Goal: Task Accomplishment & Management: Use online tool/utility

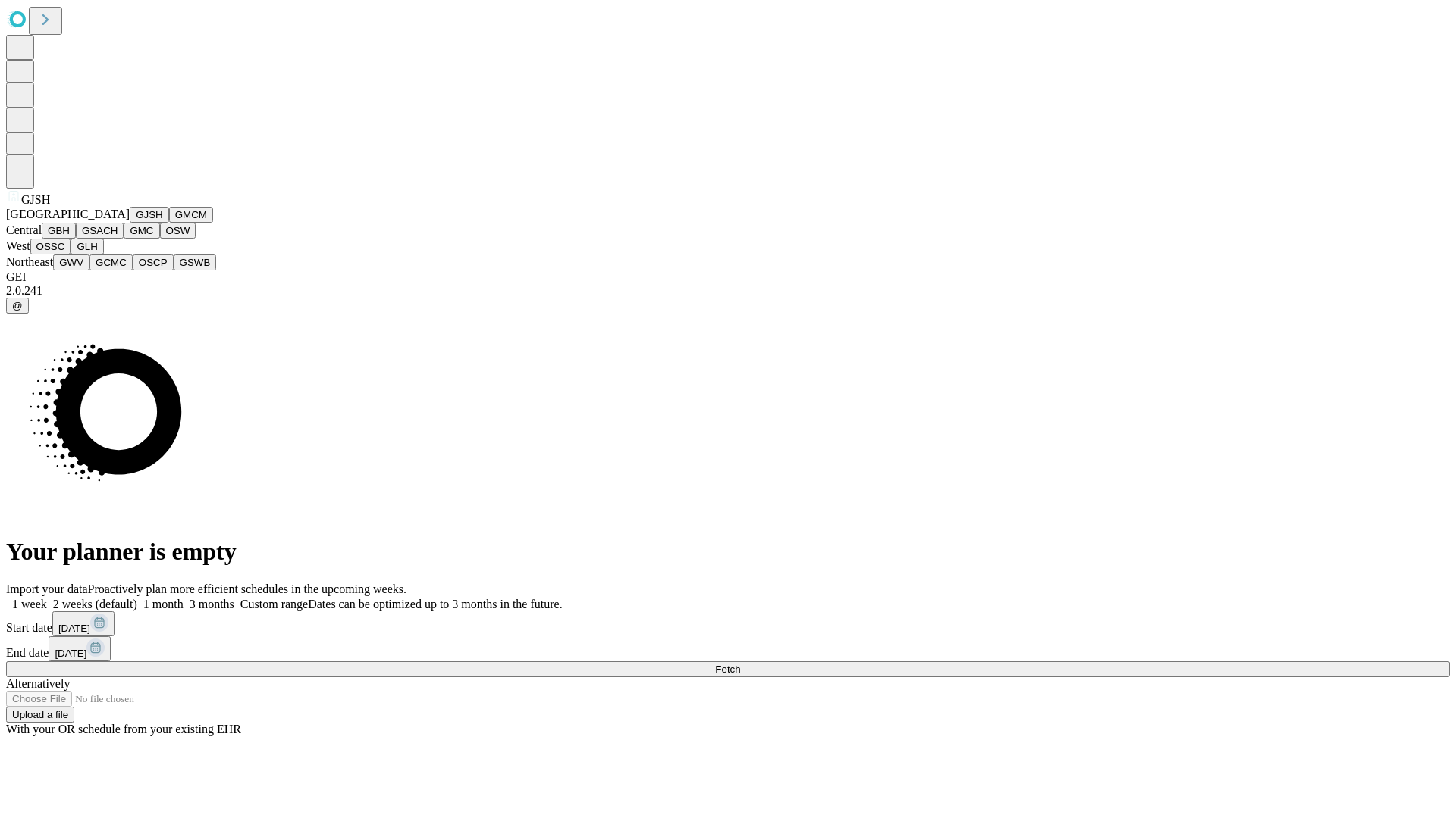
click at [130, 223] on button "GJSH" at bounding box center [149, 215] width 39 height 16
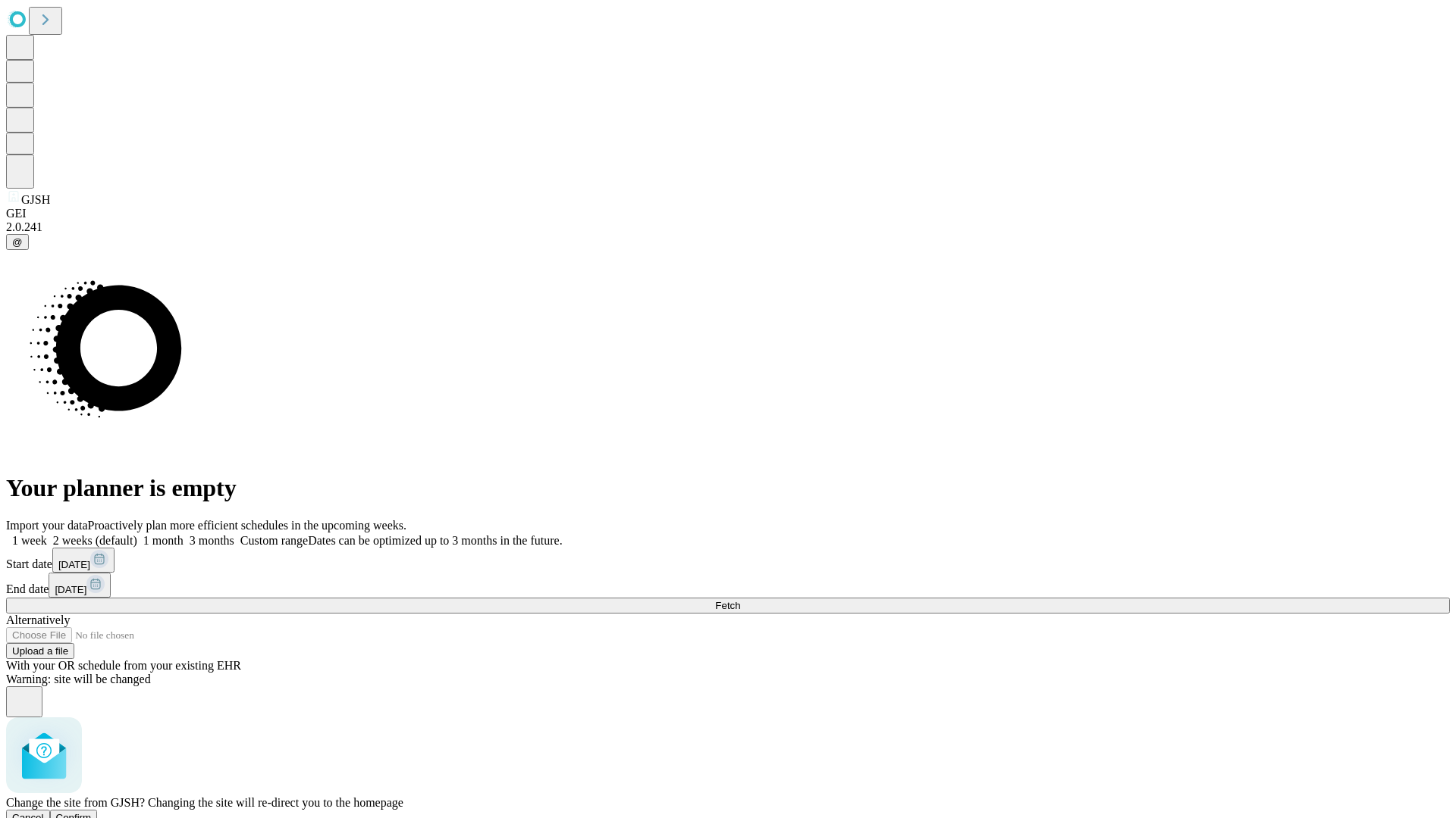
click at [92, 812] on span "Confirm" at bounding box center [74, 817] width 36 height 11
click at [183, 535] on label "1 month" at bounding box center [160, 541] width 46 height 13
click at [740, 600] on span "Fetch" at bounding box center [727, 605] width 25 height 11
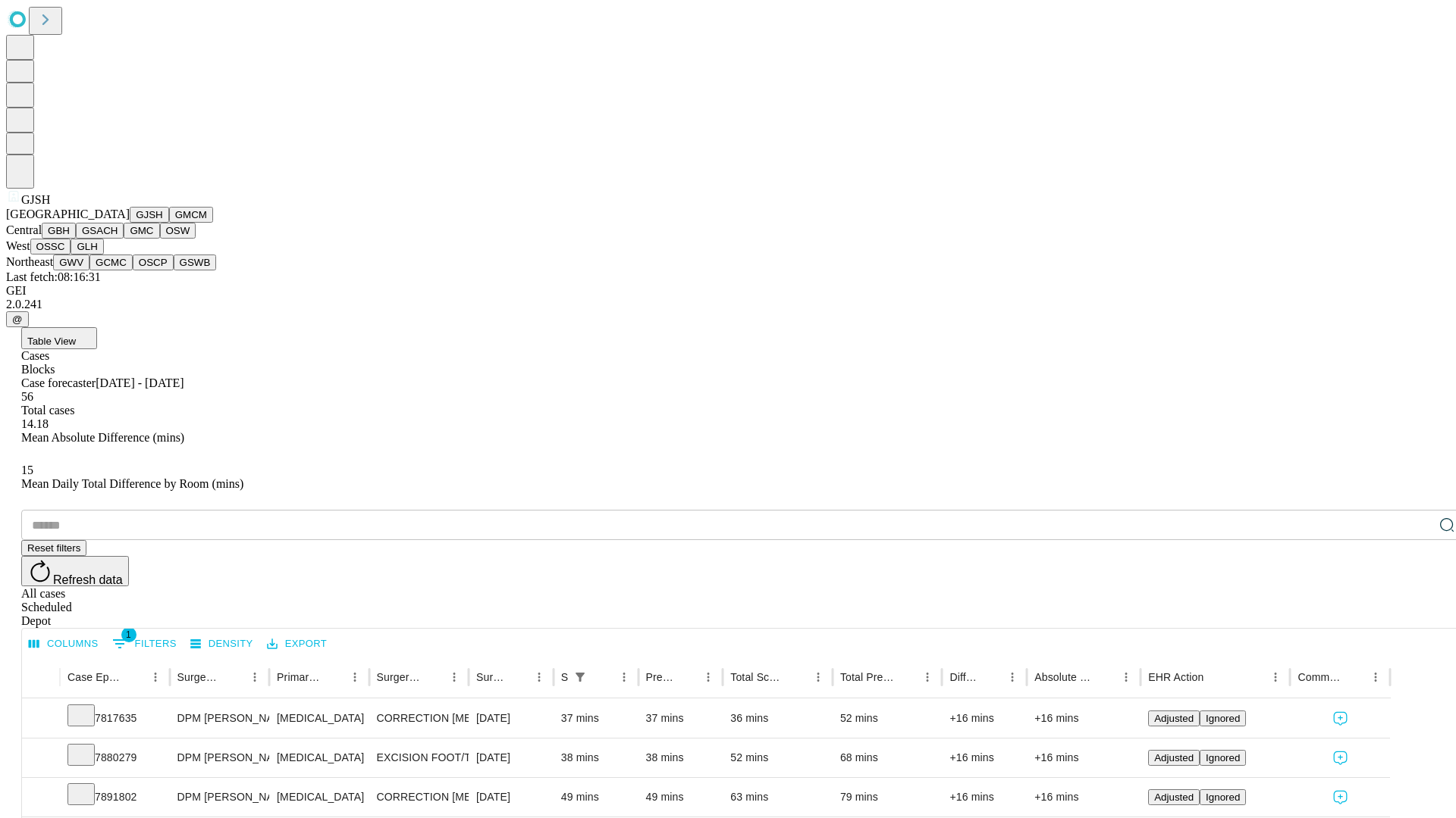
click at [169, 223] on button "GMCM" at bounding box center [191, 215] width 44 height 16
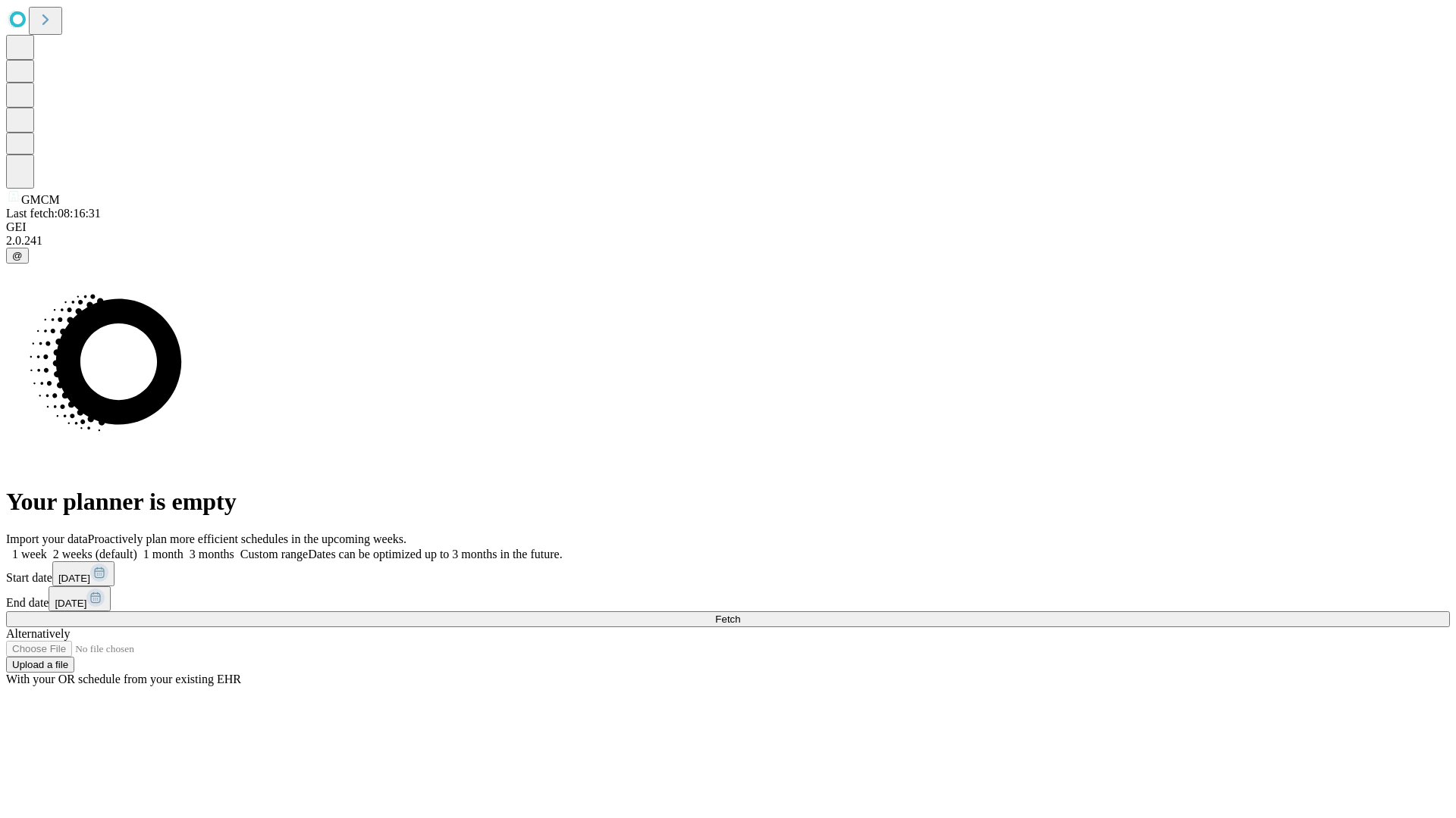
click at [183, 548] on label "1 month" at bounding box center [160, 554] width 46 height 13
click at [740, 614] on span "Fetch" at bounding box center [727, 619] width 25 height 11
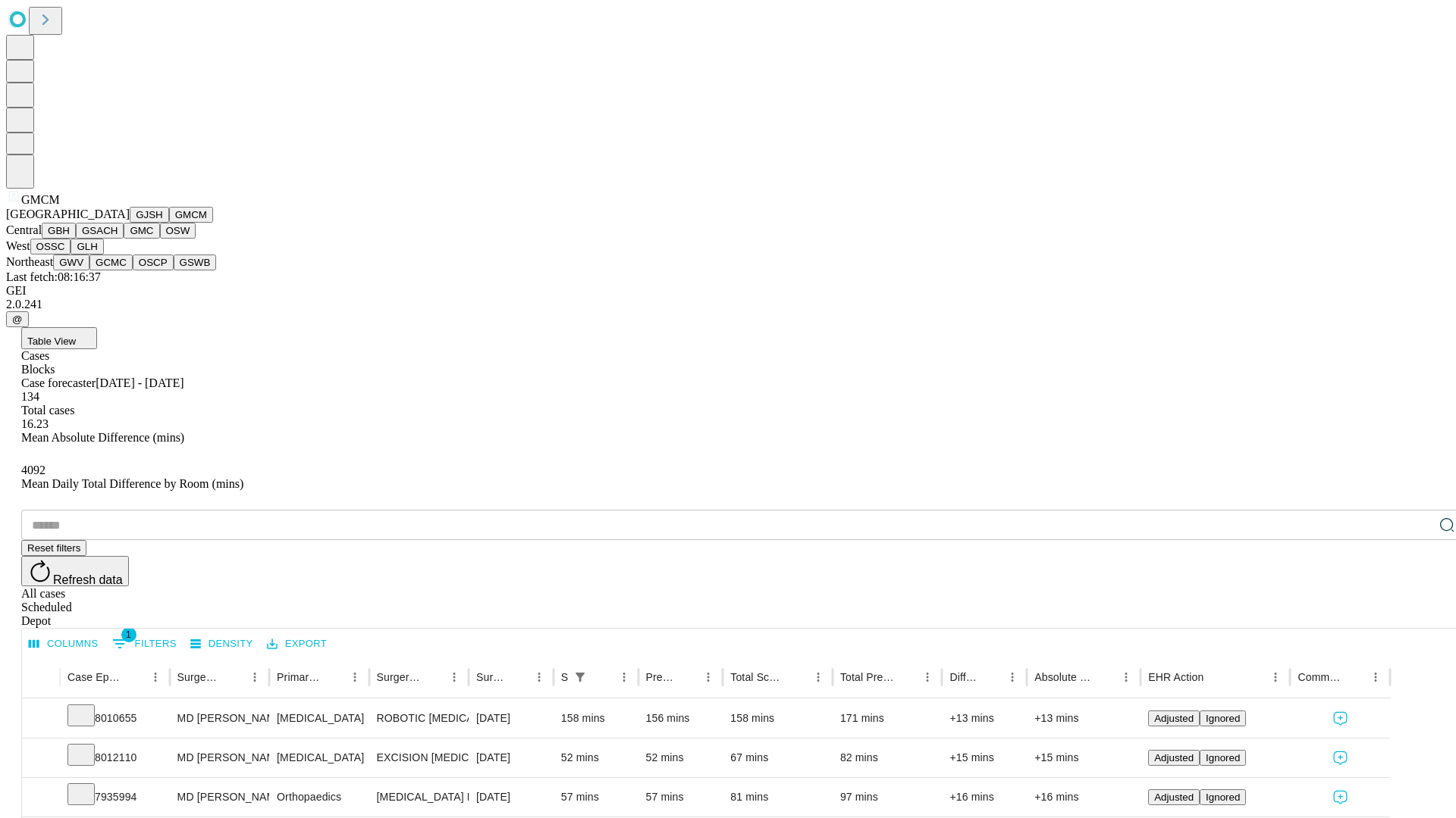
click at [76, 238] on button "GBH" at bounding box center [59, 231] width 34 height 16
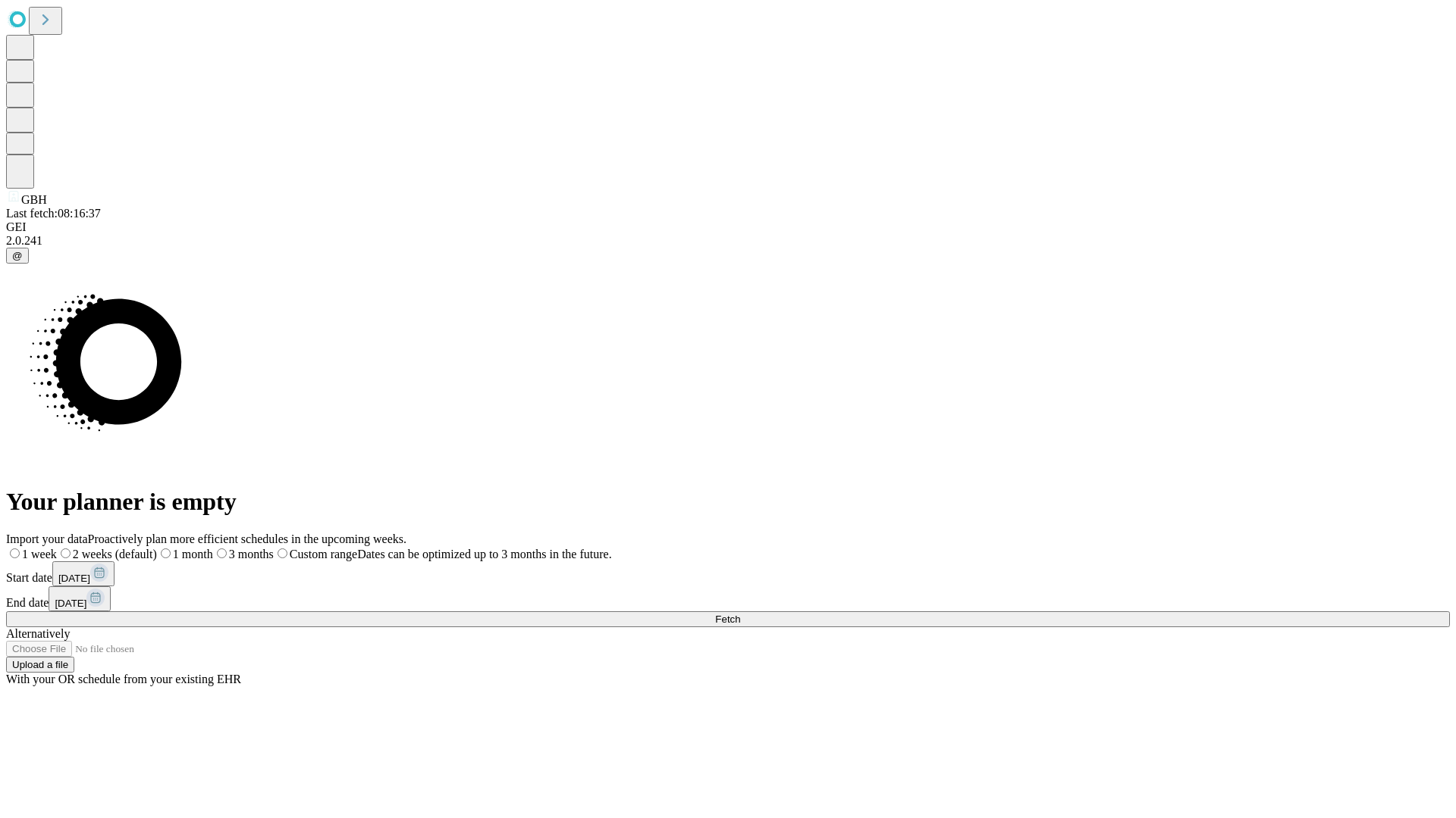
click at [213, 548] on label "1 month" at bounding box center [185, 554] width 56 height 13
click at [740, 614] on span "Fetch" at bounding box center [727, 619] width 25 height 11
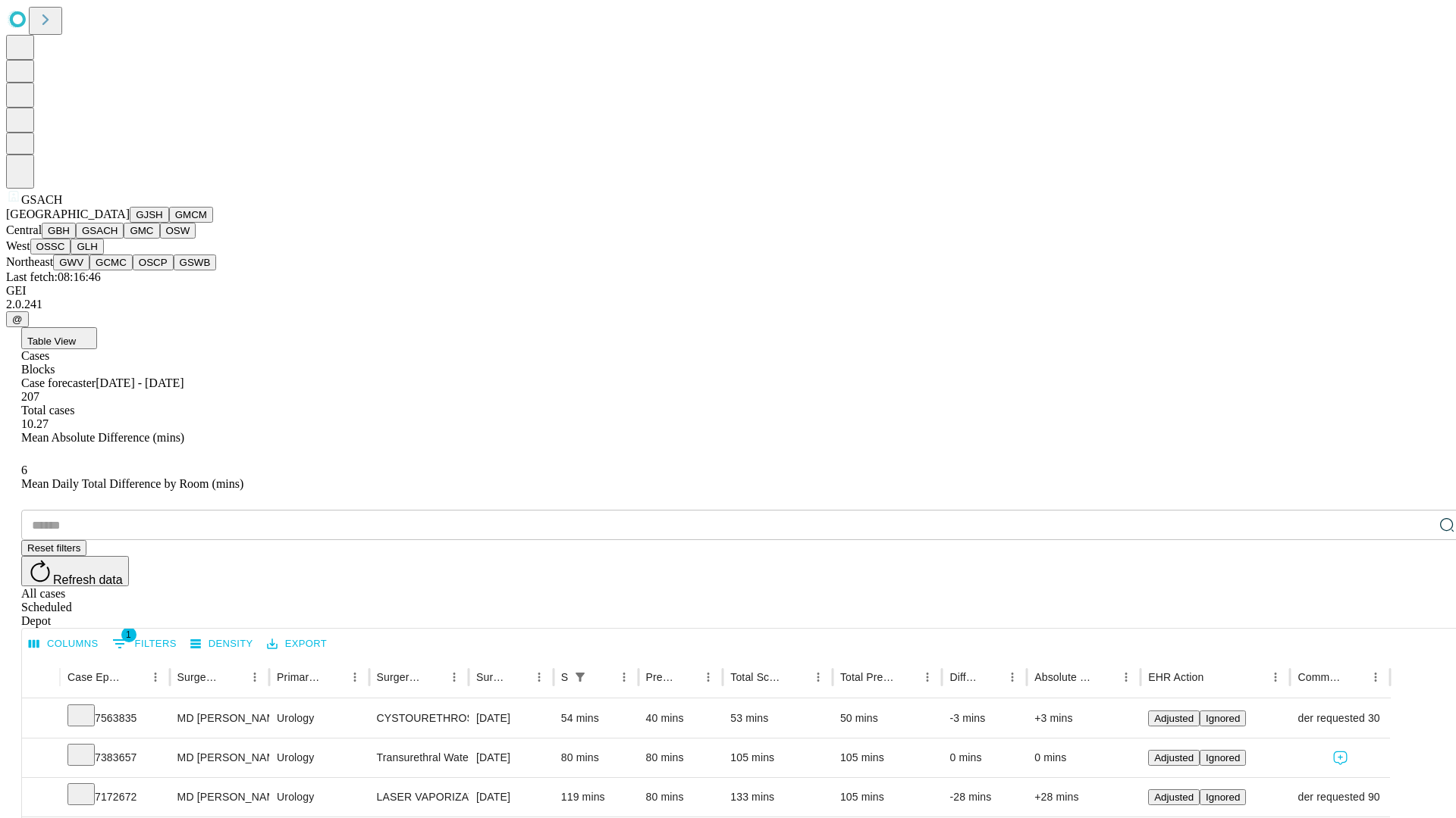
click at [124, 238] on button "GMC" at bounding box center [142, 231] width 36 height 16
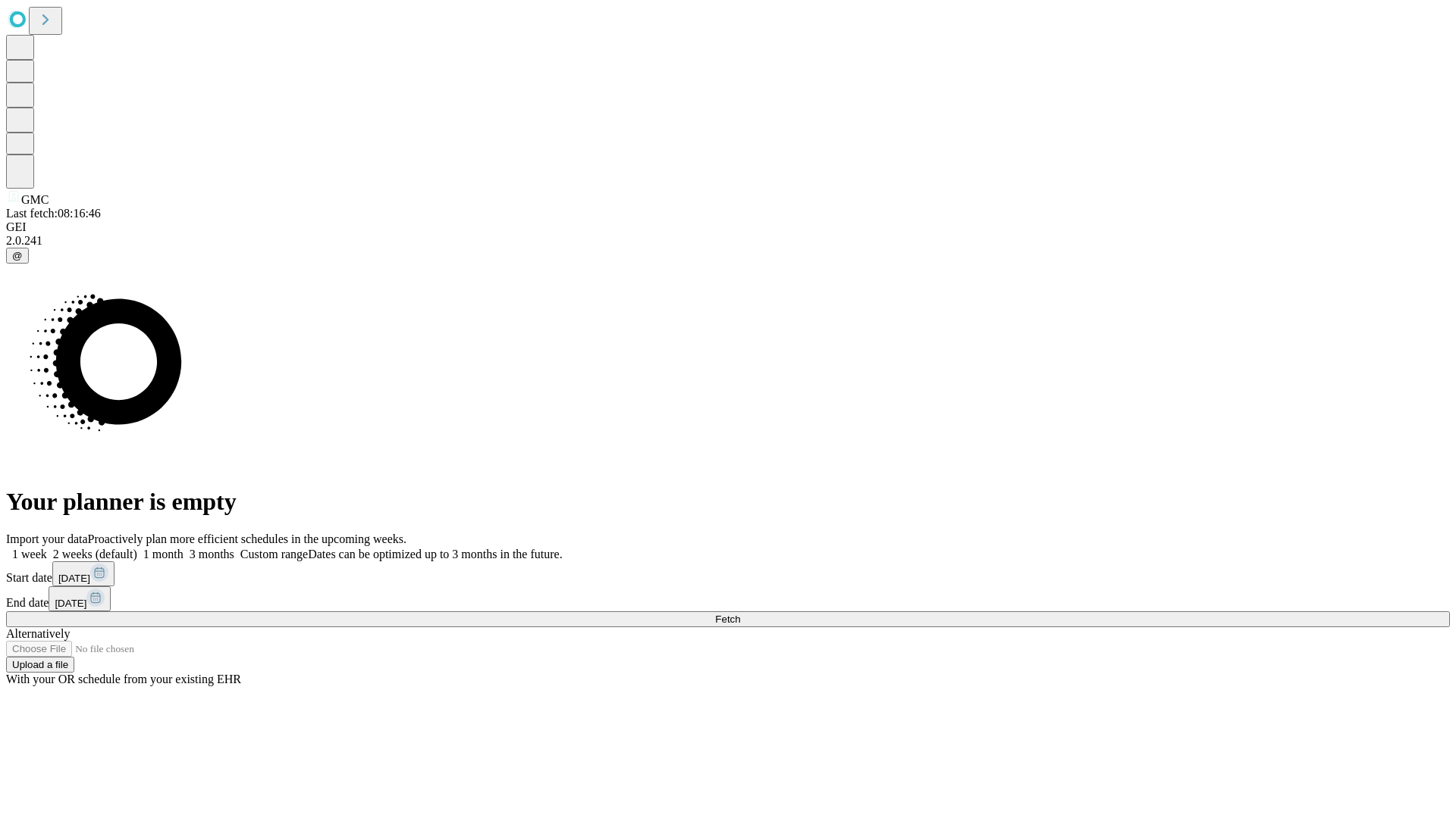
click at [183, 548] on label "1 month" at bounding box center [160, 554] width 46 height 13
click at [740, 614] on span "Fetch" at bounding box center [727, 619] width 25 height 11
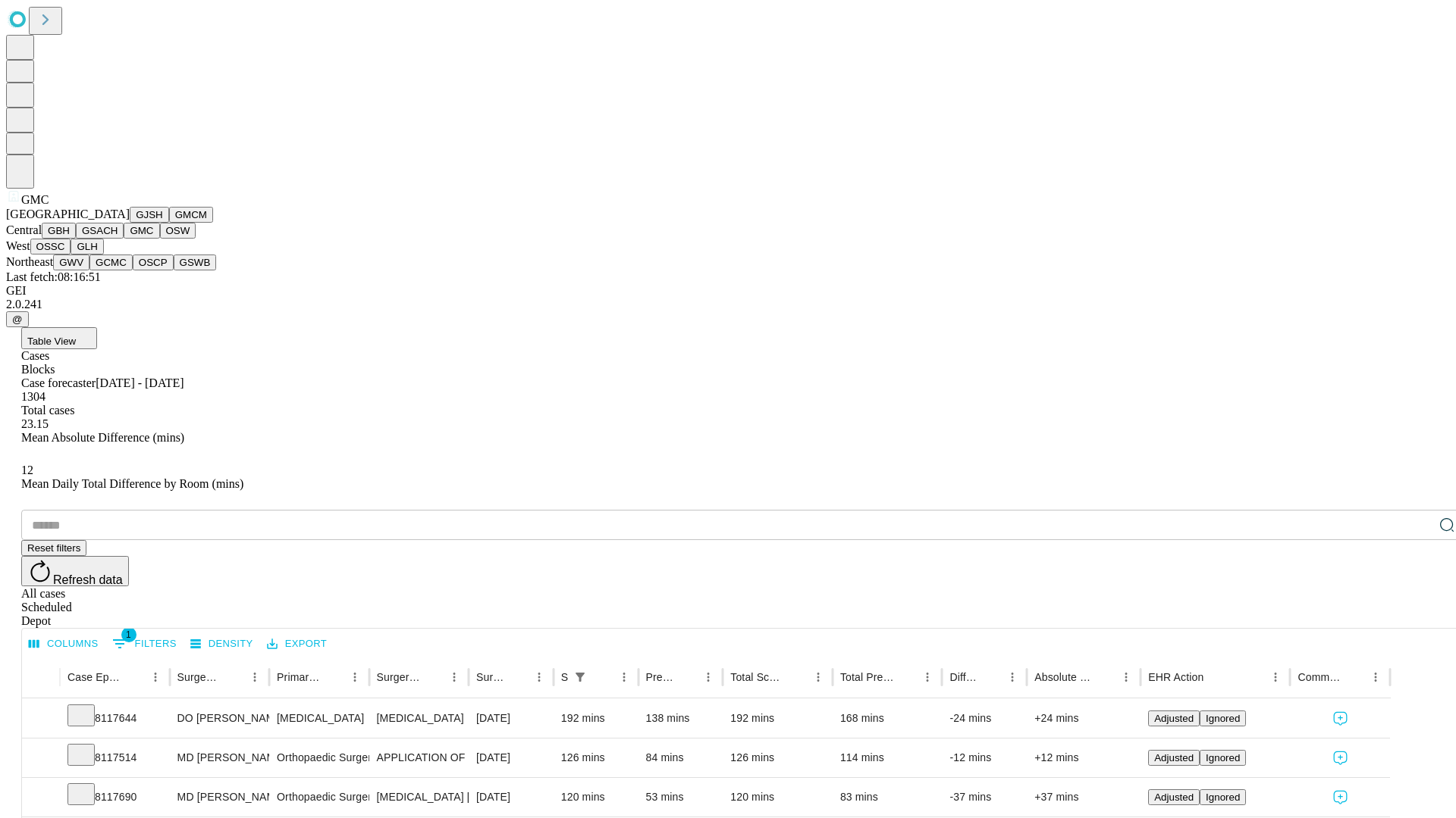
click at [160, 238] on button "OSW" at bounding box center [177, 231] width 37 height 16
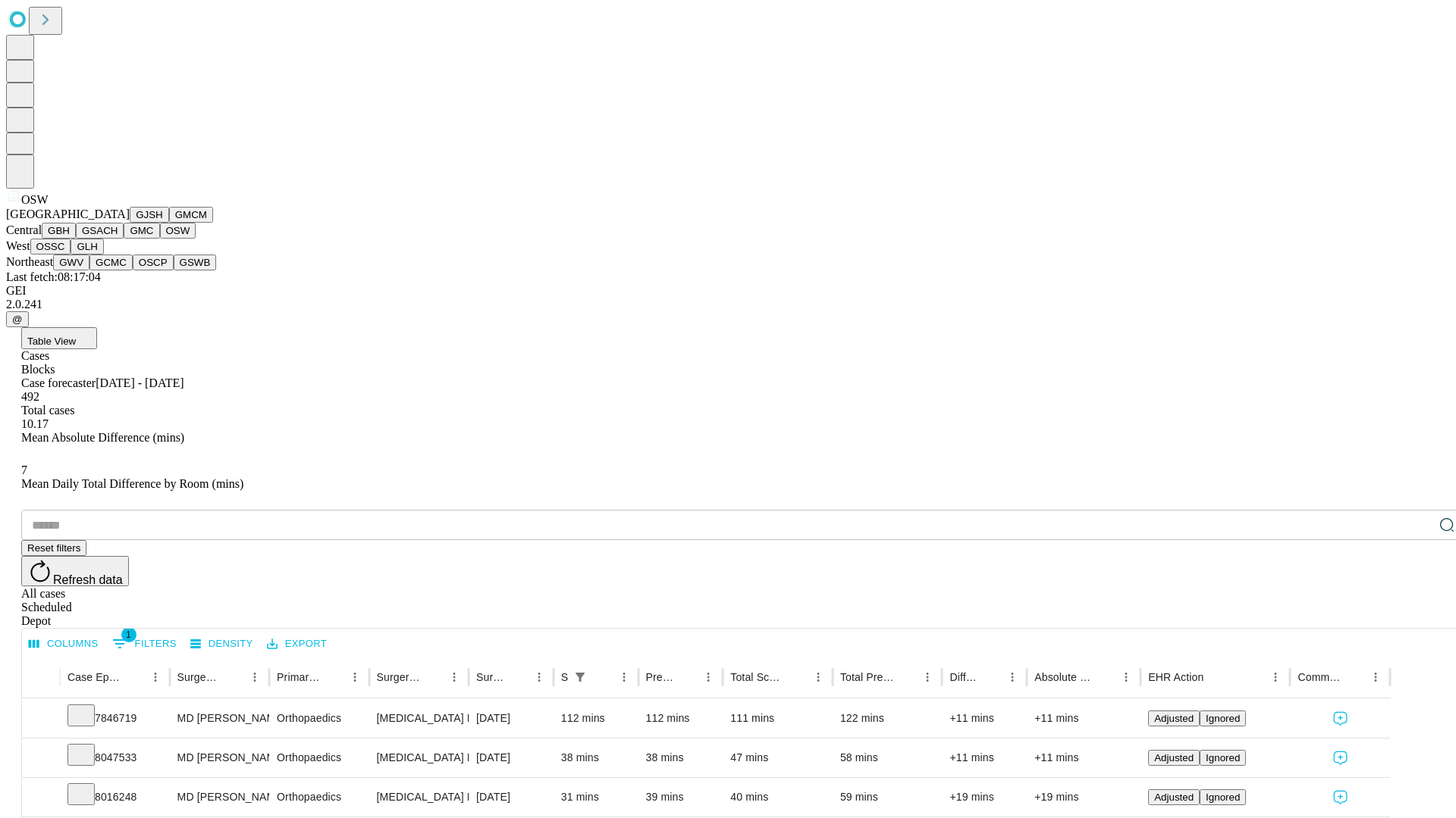
click at [71, 255] on button "OSSC" at bounding box center [51, 246] width 41 height 16
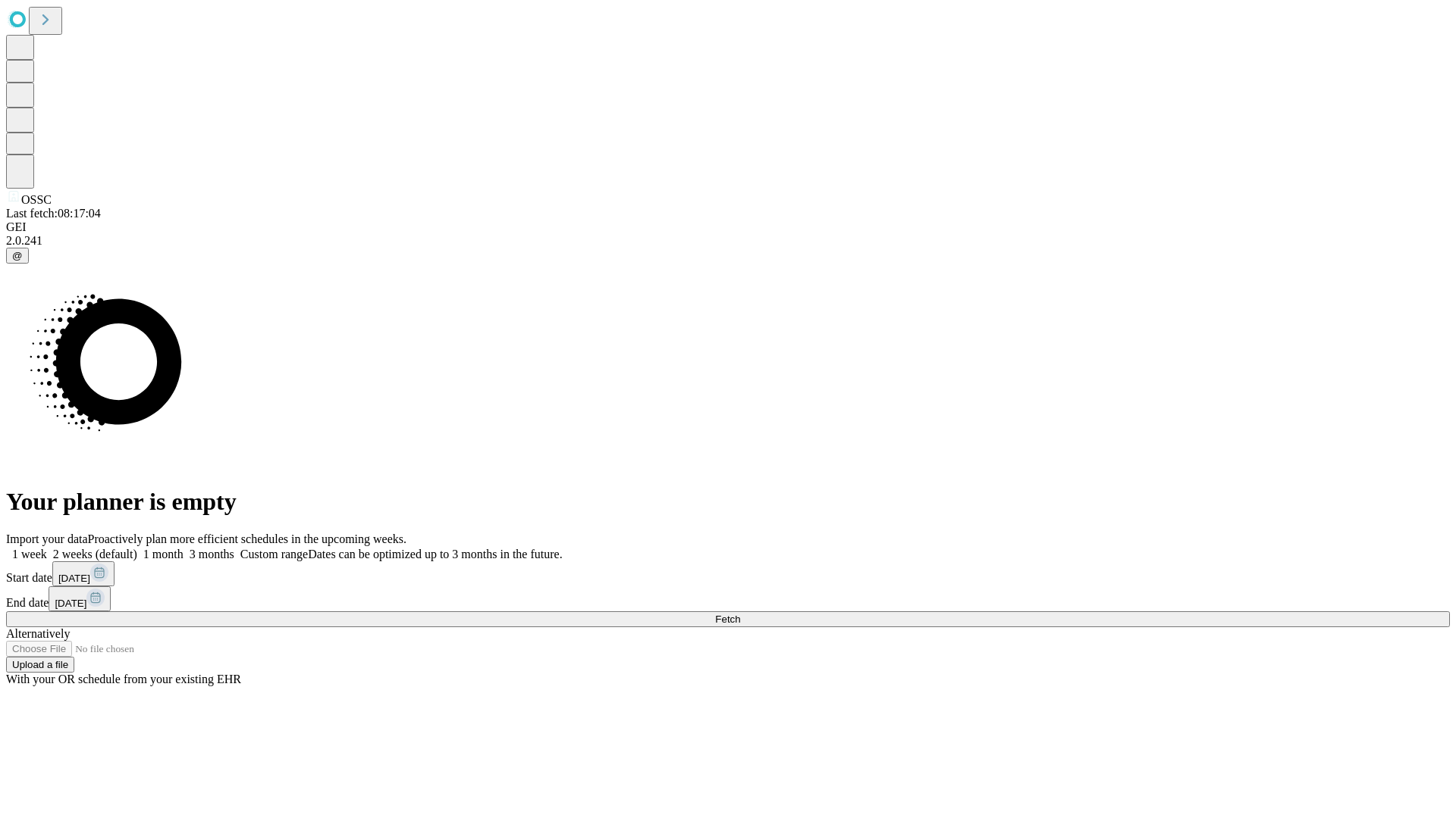
click at [183, 548] on label "1 month" at bounding box center [160, 554] width 46 height 13
click at [740, 614] on span "Fetch" at bounding box center [727, 619] width 25 height 11
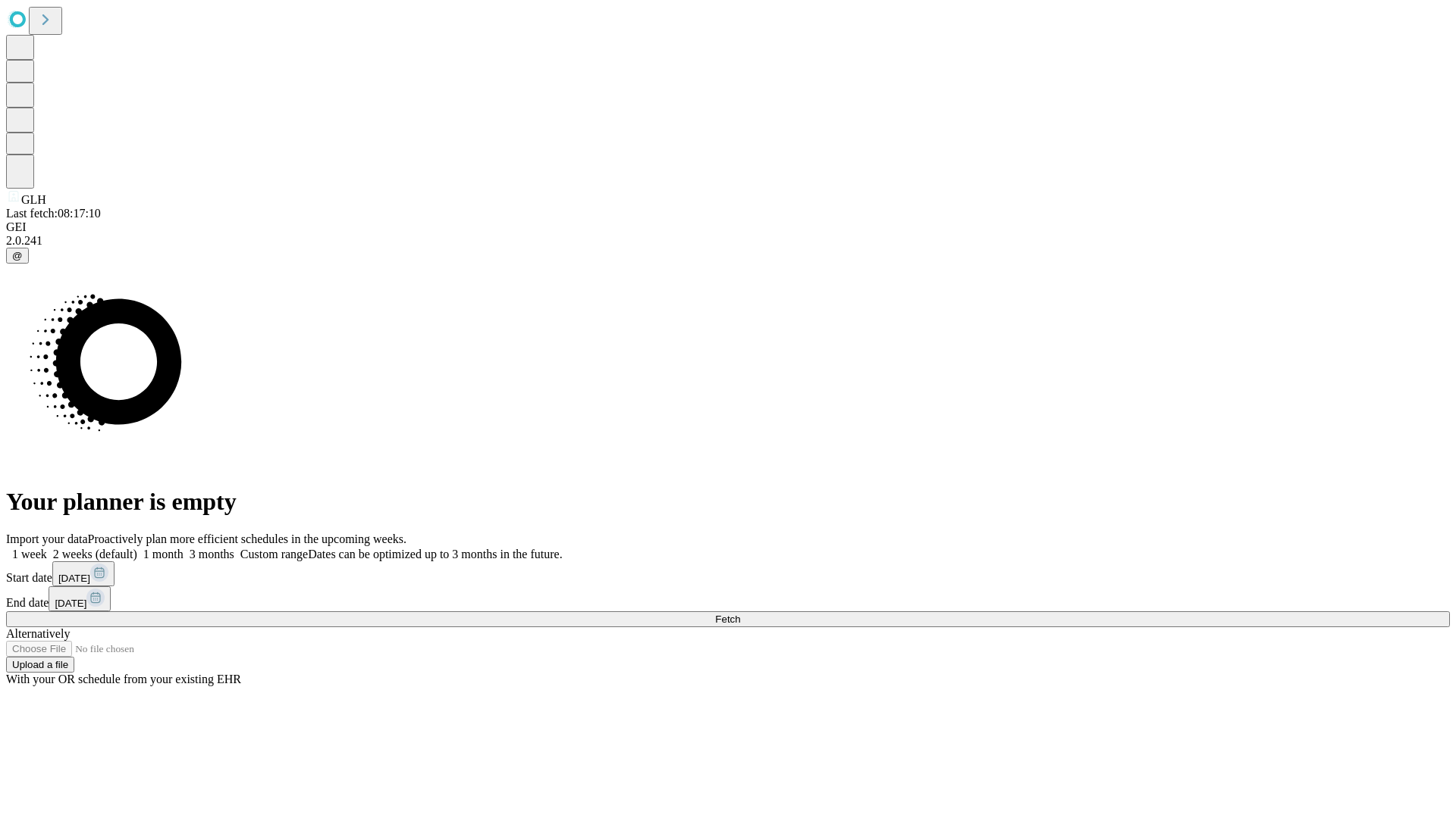
click at [183, 548] on label "1 month" at bounding box center [160, 554] width 46 height 13
click at [740, 614] on span "Fetch" at bounding box center [727, 619] width 25 height 11
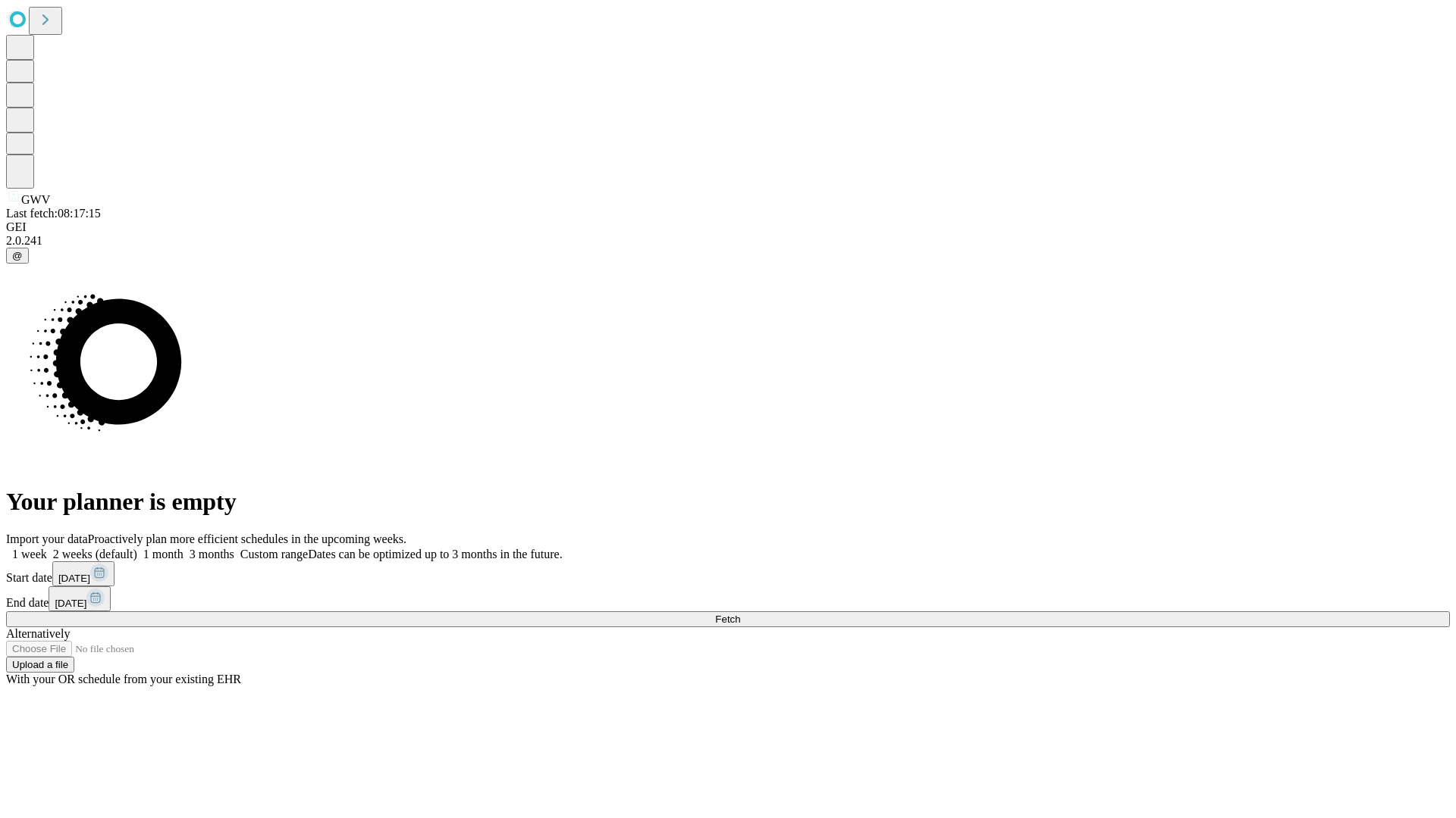
click at [740, 614] on span "Fetch" at bounding box center [727, 619] width 25 height 11
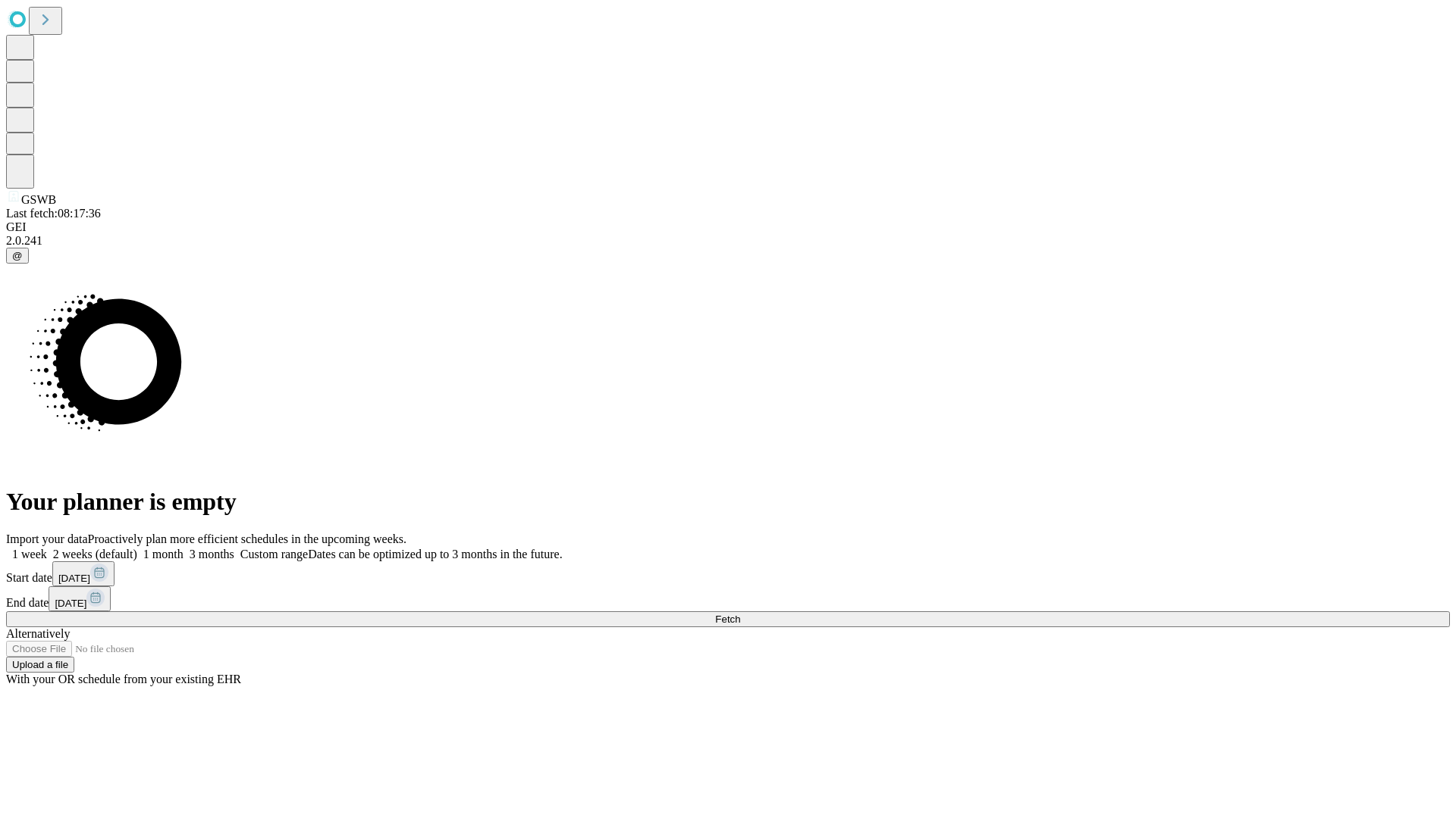
click at [183, 548] on label "1 month" at bounding box center [160, 554] width 46 height 13
click at [740, 614] on span "Fetch" at bounding box center [727, 619] width 25 height 11
